Goal: Check status: Verify the current state of an ongoing process or item

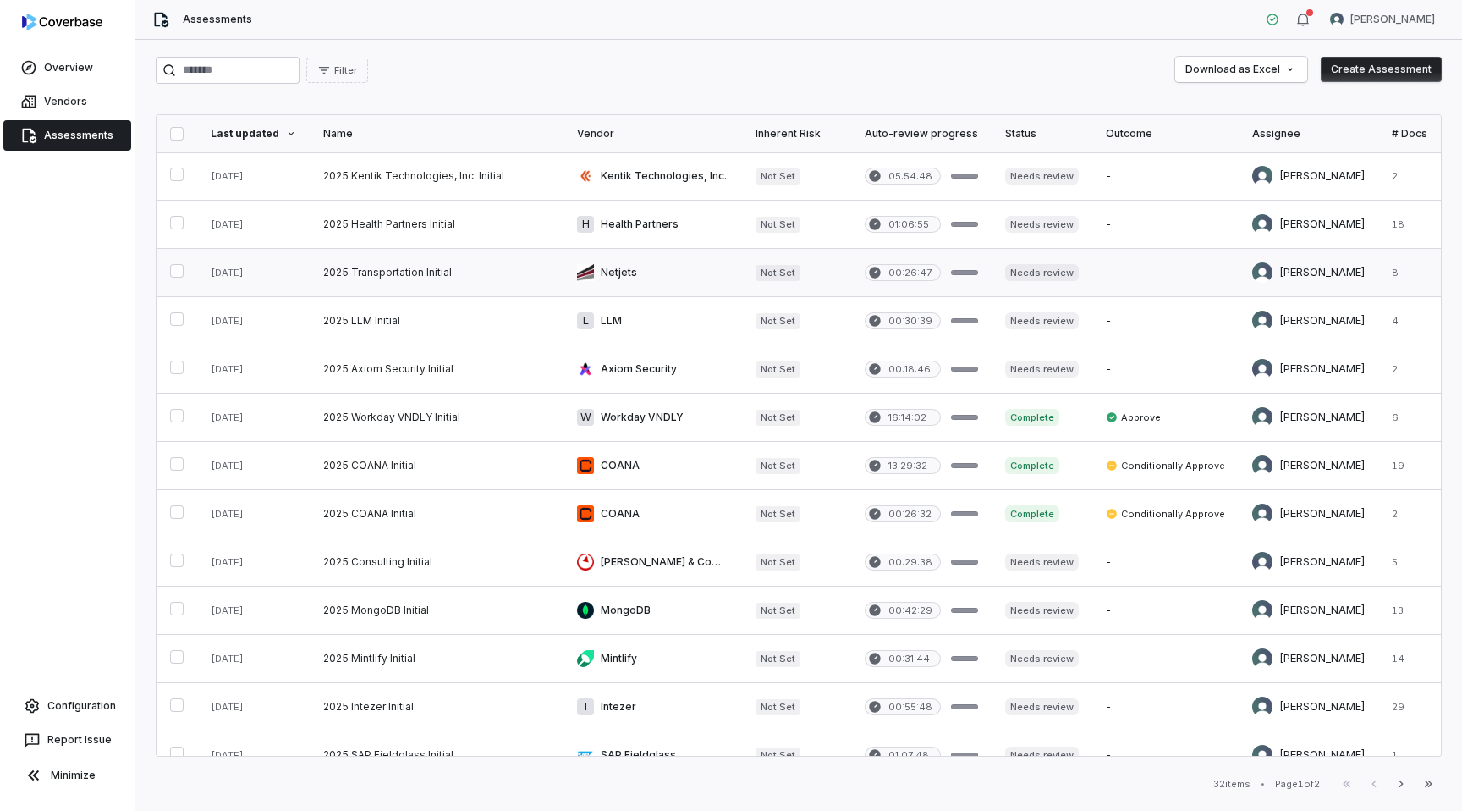
click at [614, 267] on link at bounding box center [652, 272] width 179 height 47
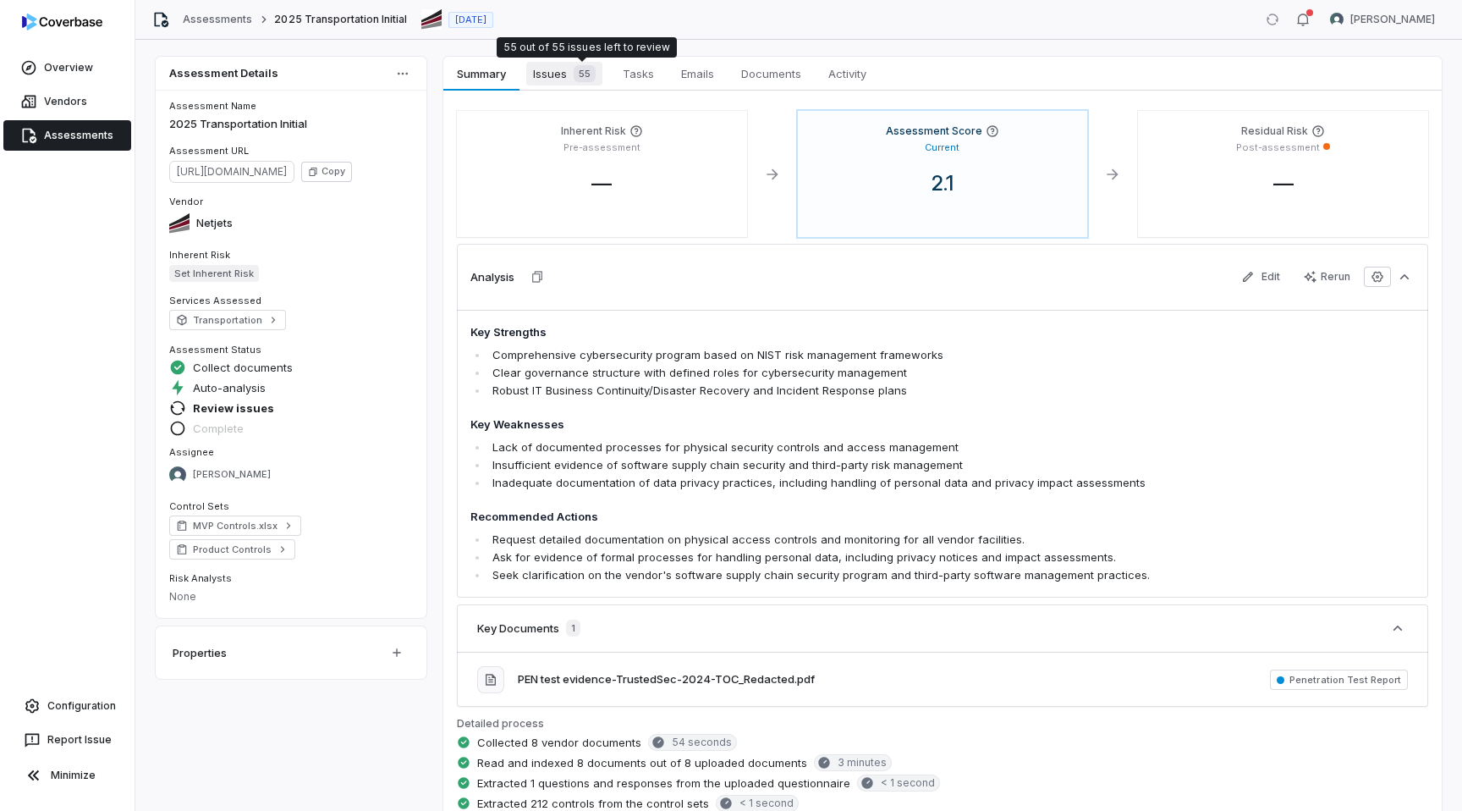
click at [574, 76] on span "55" at bounding box center [585, 73] width 22 height 17
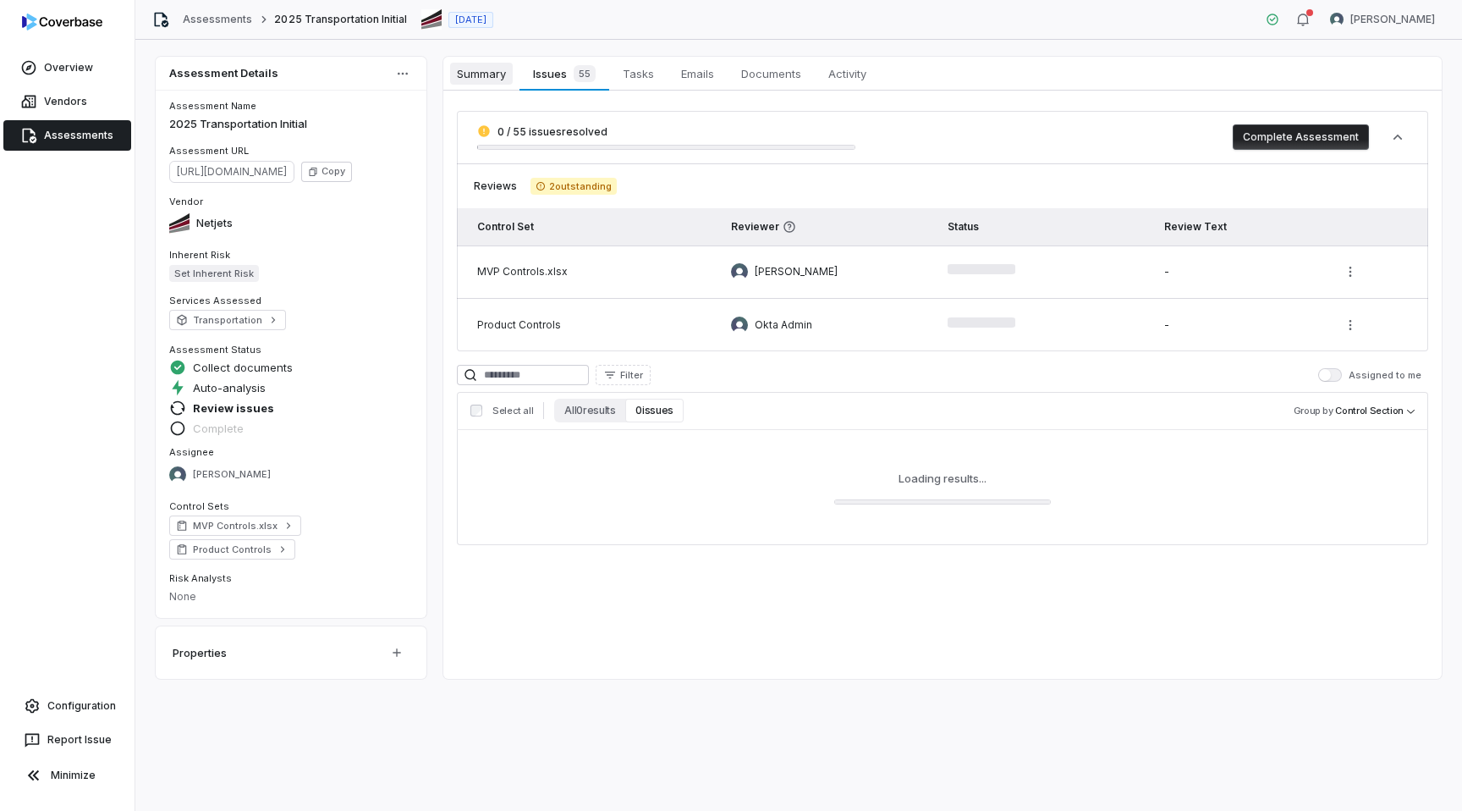
click at [493, 74] on span "Summary" at bounding box center [481, 74] width 63 height 22
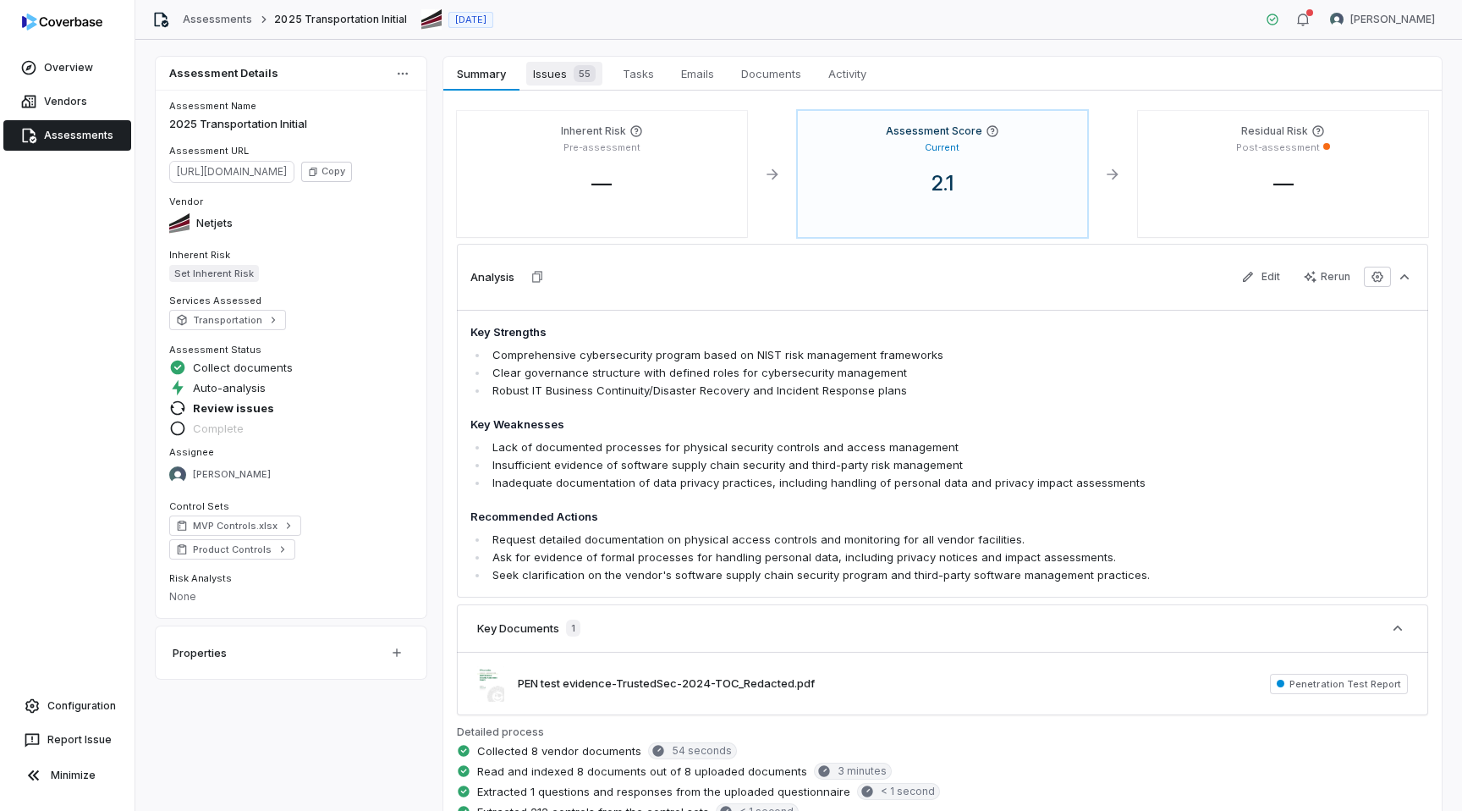
click at [573, 74] on div "55" at bounding box center [581, 73] width 29 height 17
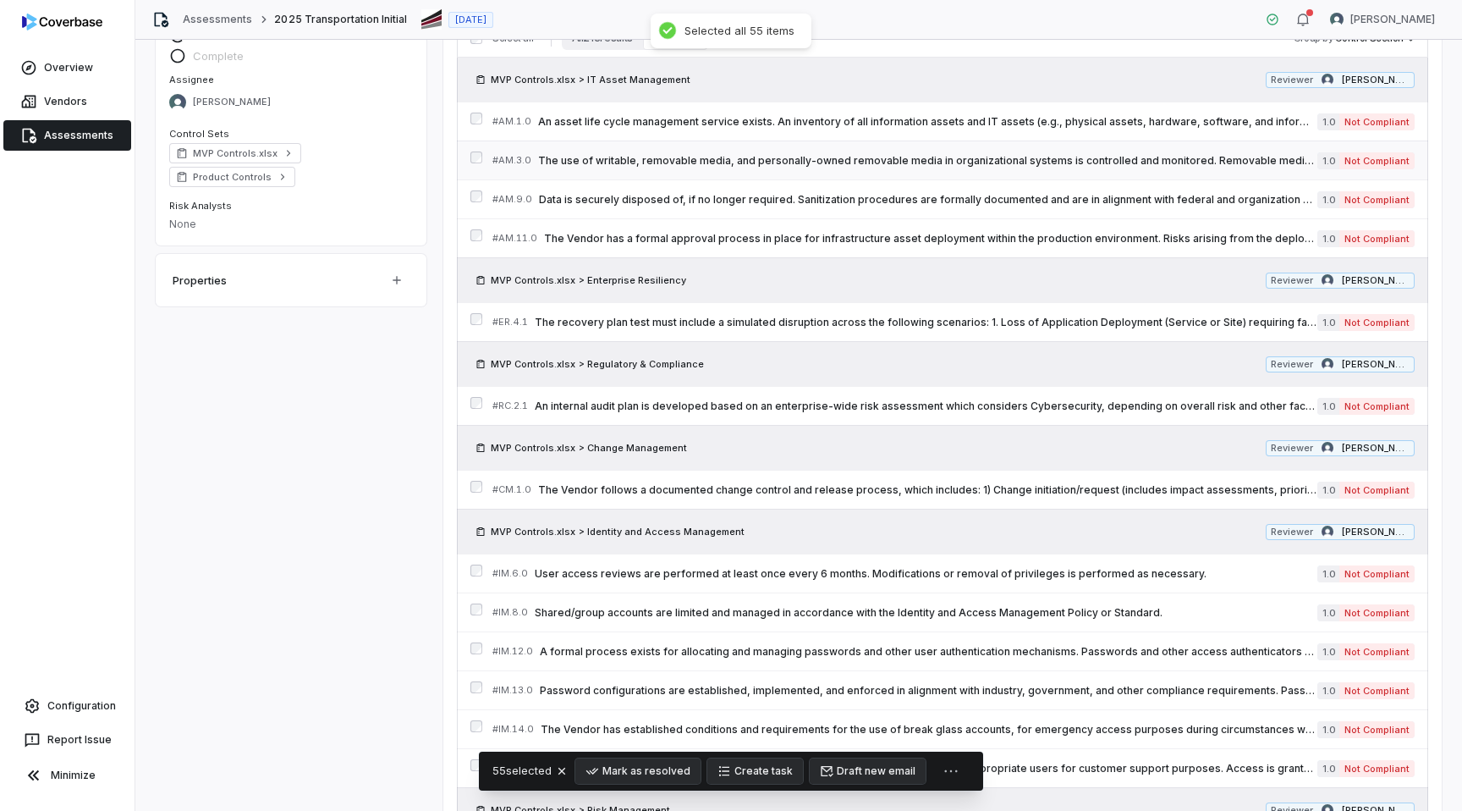
scroll to position [439, 0]
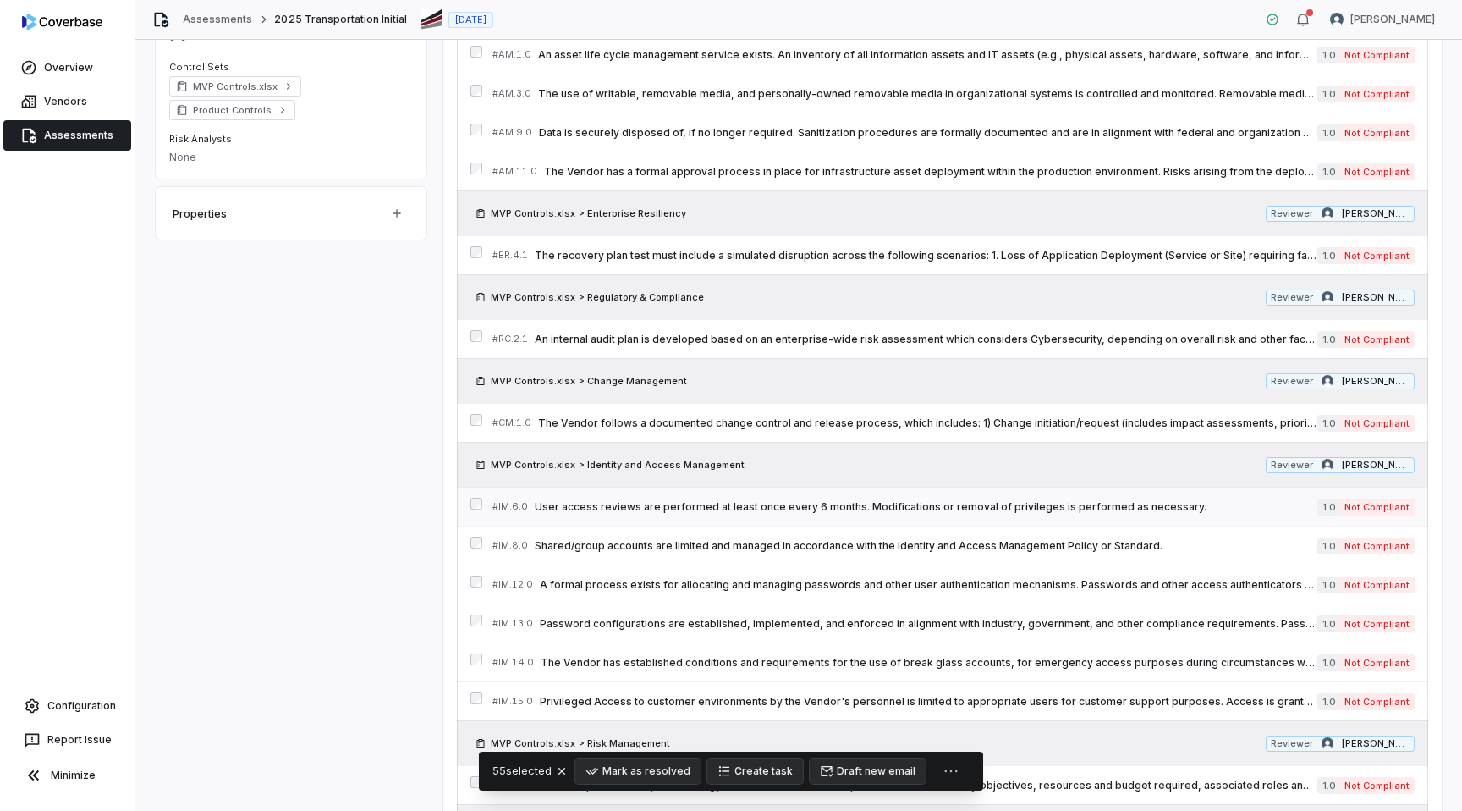
click at [904, 501] on span "User access reviews are performed at least once every 6 months. Modifications o…" at bounding box center [926, 507] width 783 height 14
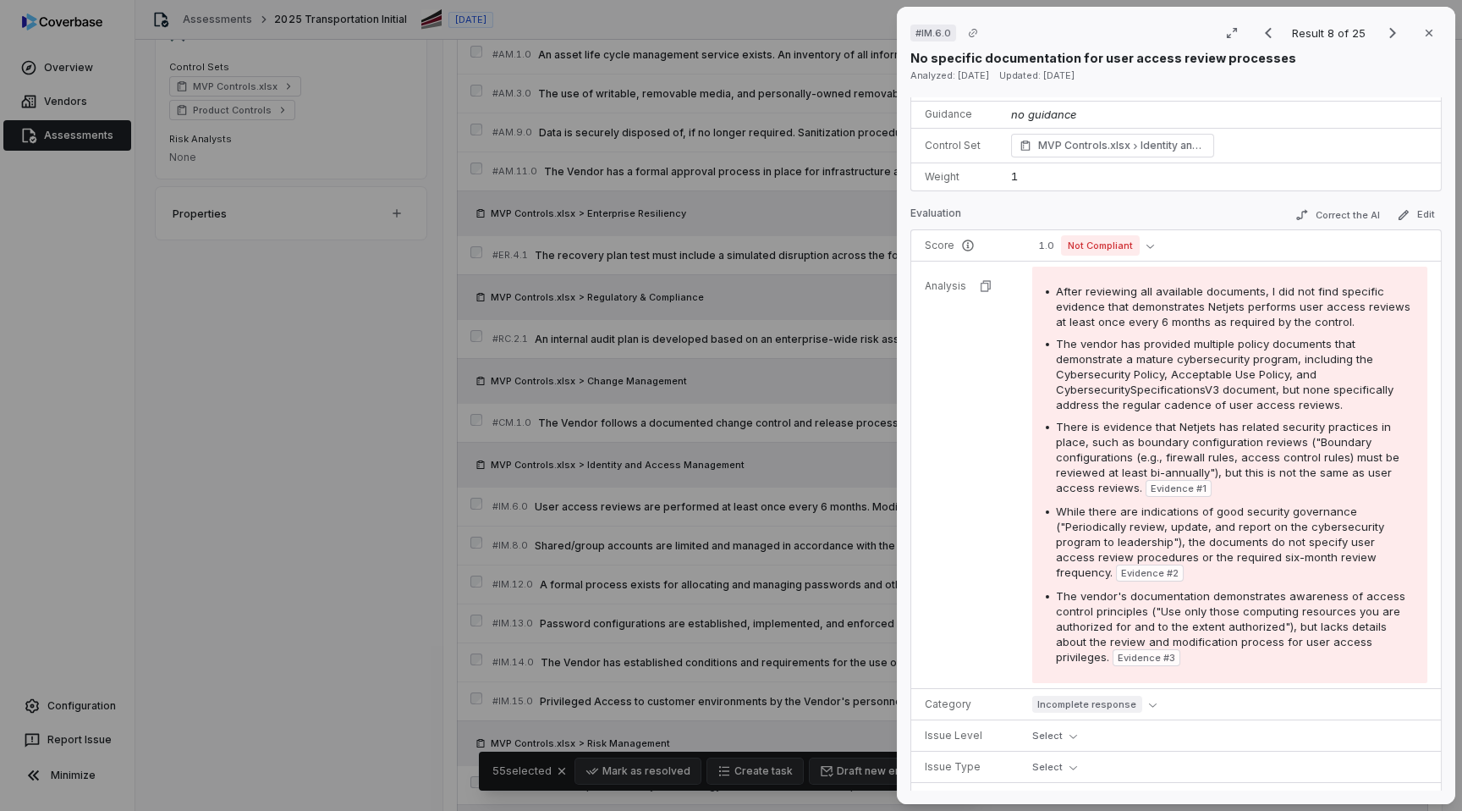
scroll to position [234, 0]
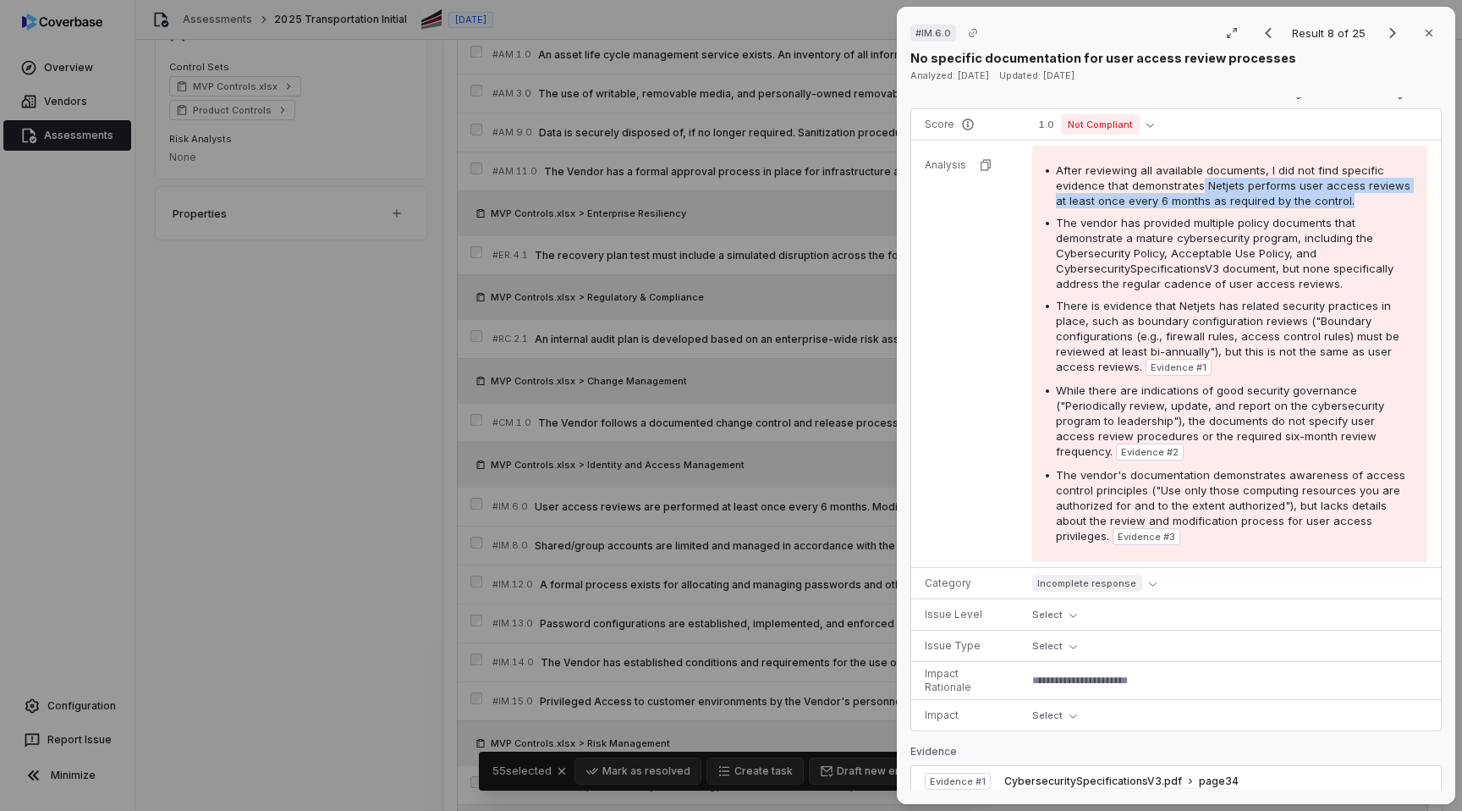
drag, startPoint x: 1198, startPoint y: 186, endPoint x: 1361, endPoint y: 203, distance: 164.2
click at [1361, 203] on div "After reviewing all available documents, I did not find specific evidence that …" at bounding box center [1235, 185] width 358 height 46
copy span "Netjets performs user access reviews at least once every 6 months as required b…"
type textarea "*"
